Goal: Task Accomplishment & Management: Manage account settings

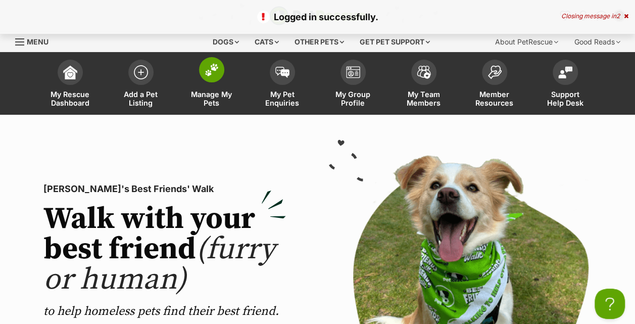
click at [212, 73] on img at bounding box center [212, 69] width 14 height 13
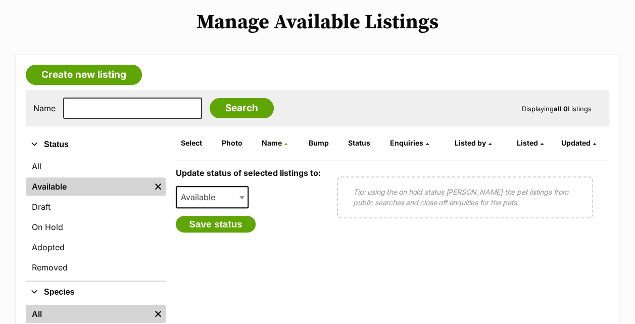
scroll to position [116, 0]
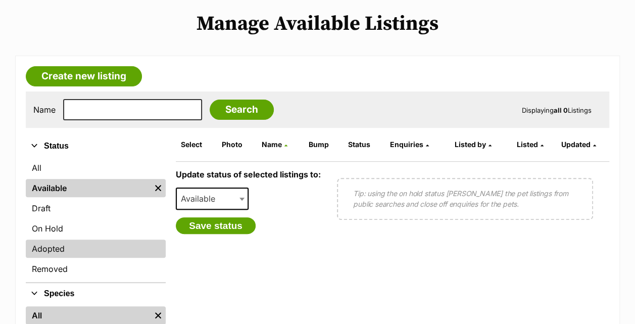
click at [70, 253] on link "Adopted" at bounding box center [96, 248] width 140 height 18
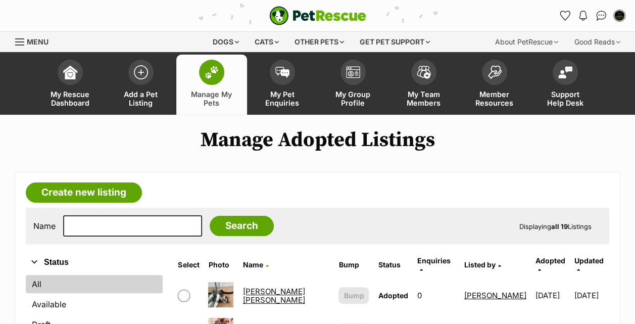
click at [36, 279] on link "All" at bounding box center [94, 284] width 137 height 18
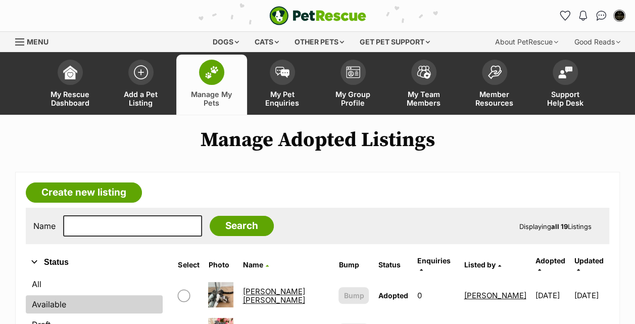
click at [44, 300] on link "Available" at bounding box center [94, 304] width 137 height 18
